Goal: Task Accomplishment & Management: Manage account settings

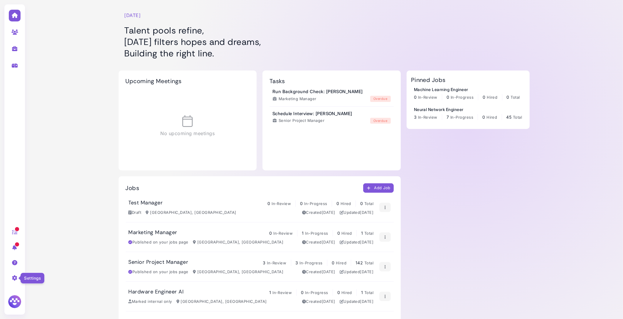
click at [13, 277] on icon at bounding box center [14, 277] width 7 height 5
click at [38, 291] on link "AI settings" at bounding box center [59, 288] width 61 height 8
select select "**********"
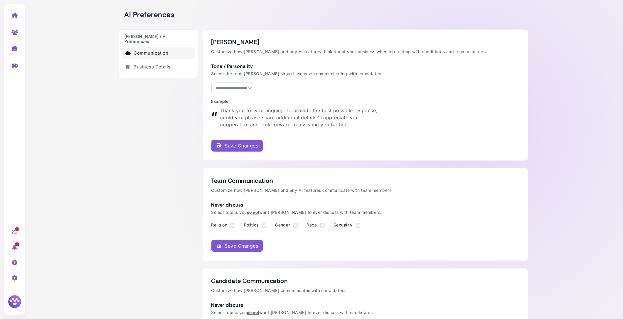
click at [16, 18] on link at bounding box center [15, 14] width 18 height 15
